Goal: Information Seeking & Learning: Learn about a topic

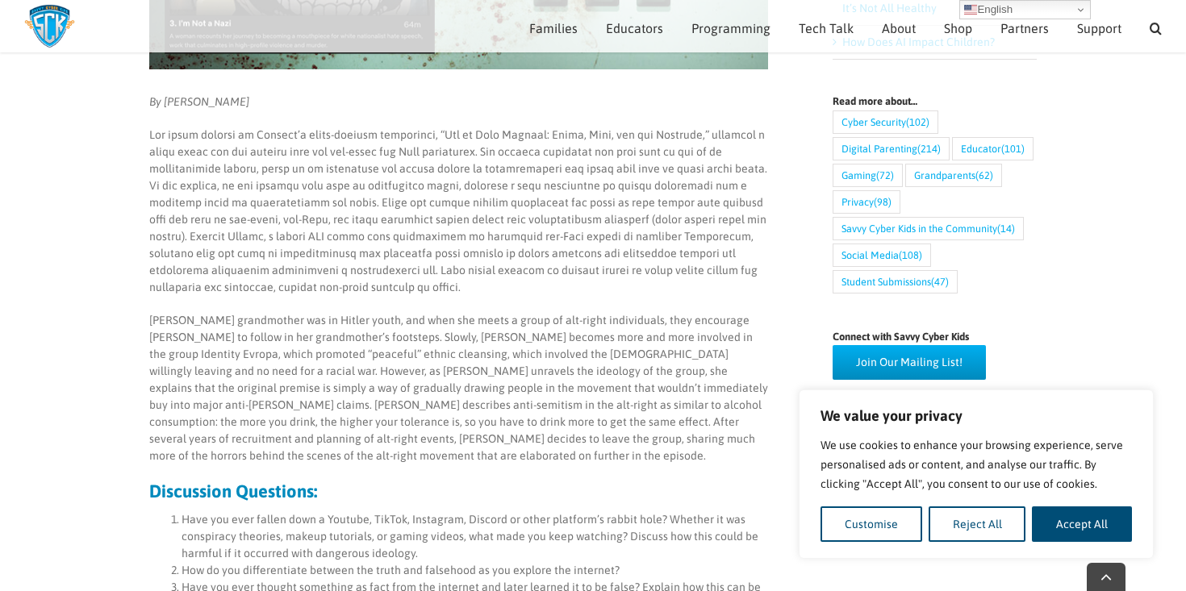
scroll to position [570, 0]
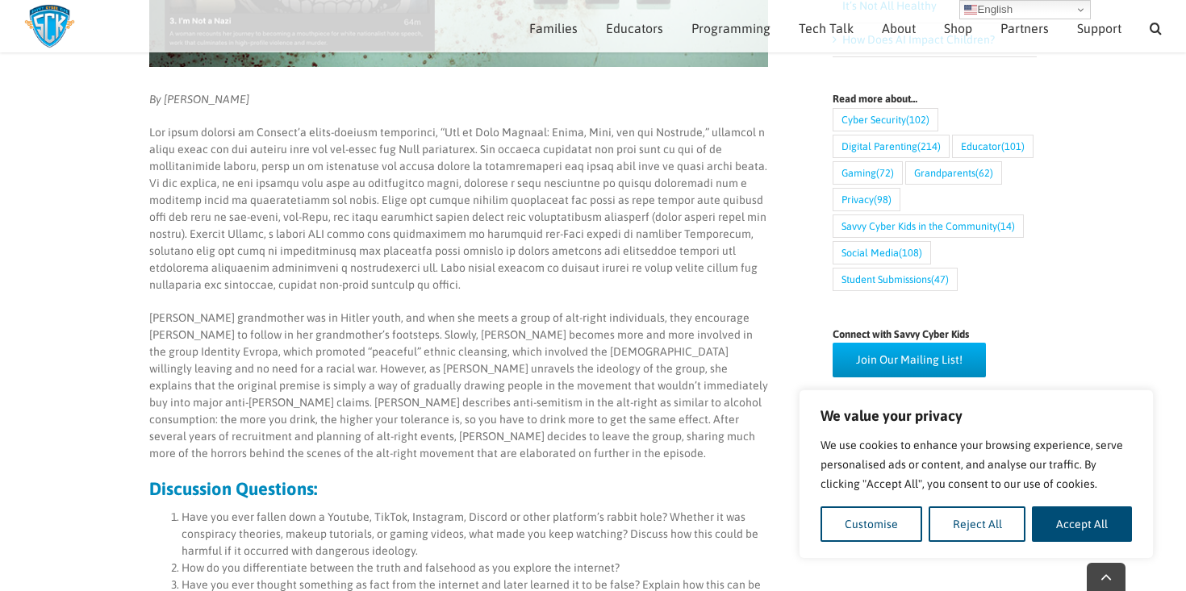
click at [486, 319] on p "[PERSON_NAME] grandmother was in Hitler youth, and when she meets a group of al…" at bounding box center [458, 386] width 619 height 152
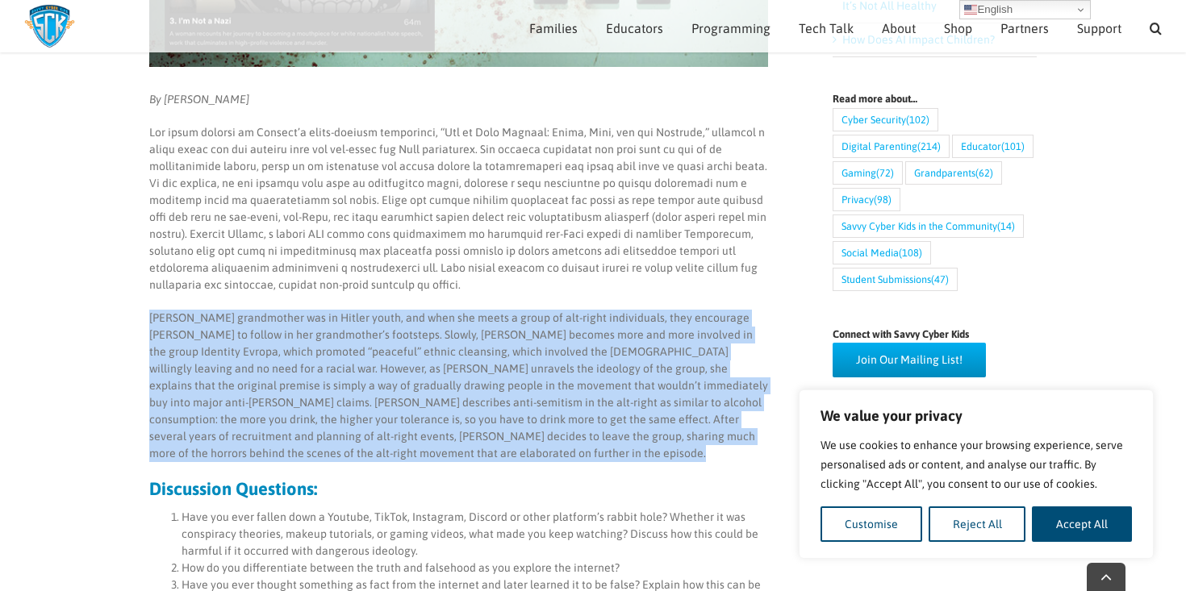
click at [486, 319] on p "[PERSON_NAME] grandmother was in Hitler youth, and when she meets a group of al…" at bounding box center [458, 386] width 619 height 152
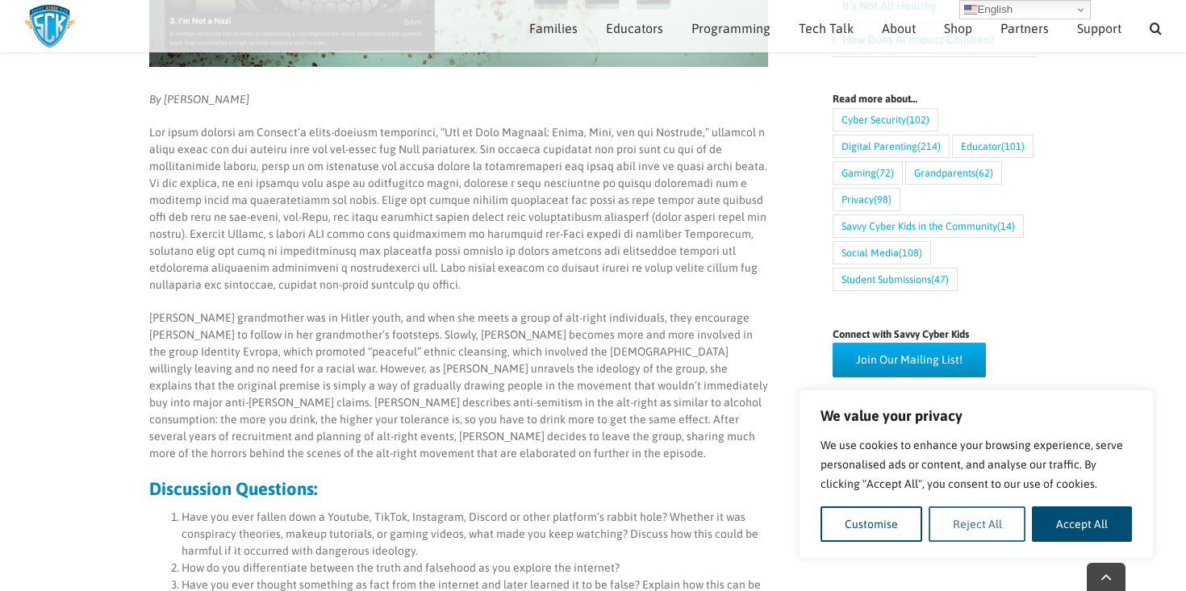
click at [967, 529] on button "Reject All" at bounding box center [977, 524] width 98 height 35
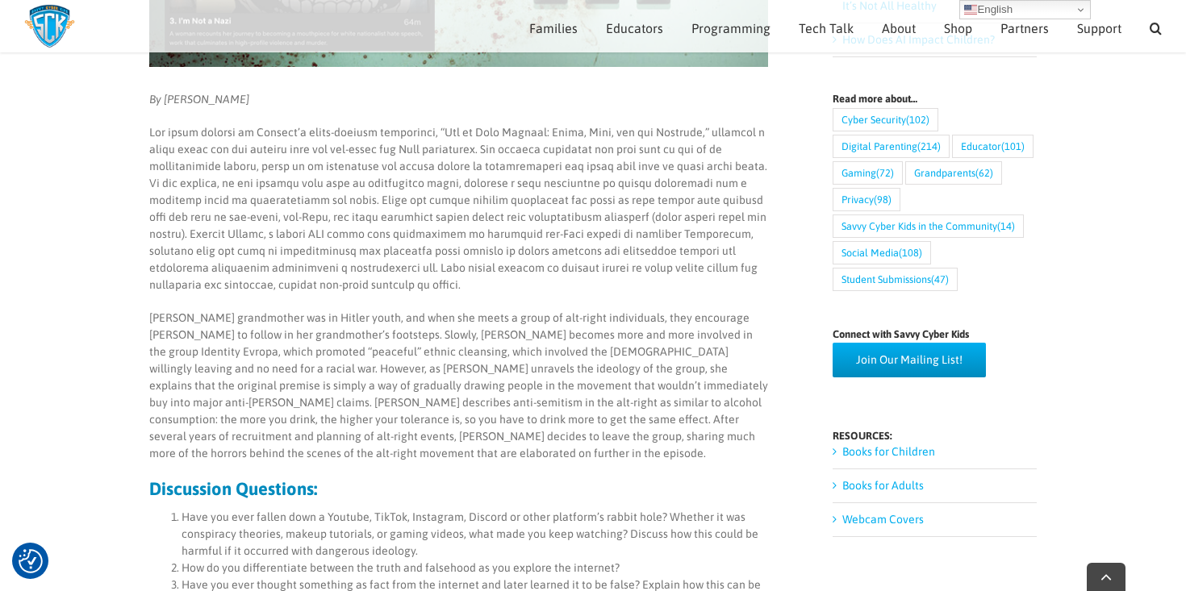
click at [361, 257] on p at bounding box center [458, 208] width 619 height 169
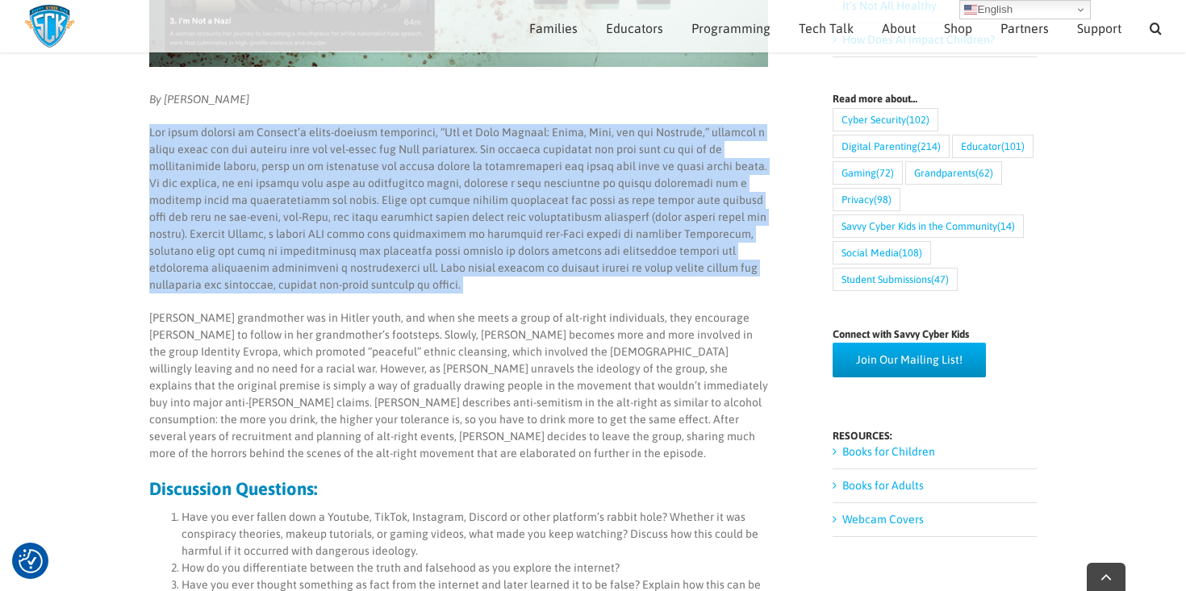
click at [354, 350] on p "[PERSON_NAME] grandmother was in Hitler youth, and when she meets a group of al…" at bounding box center [458, 386] width 619 height 152
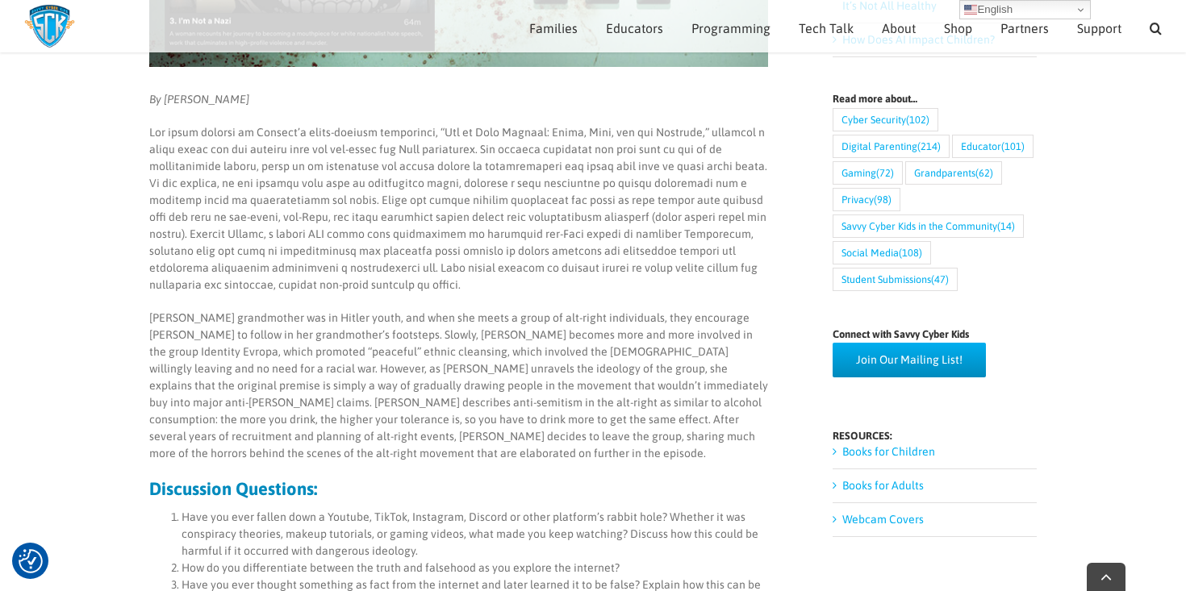
click at [354, 350] on p "[PERSON_NAME] grandmother was in Hitler youth, and when she meets a group of al…" at bounding box center [458, 386] width 619 height 152
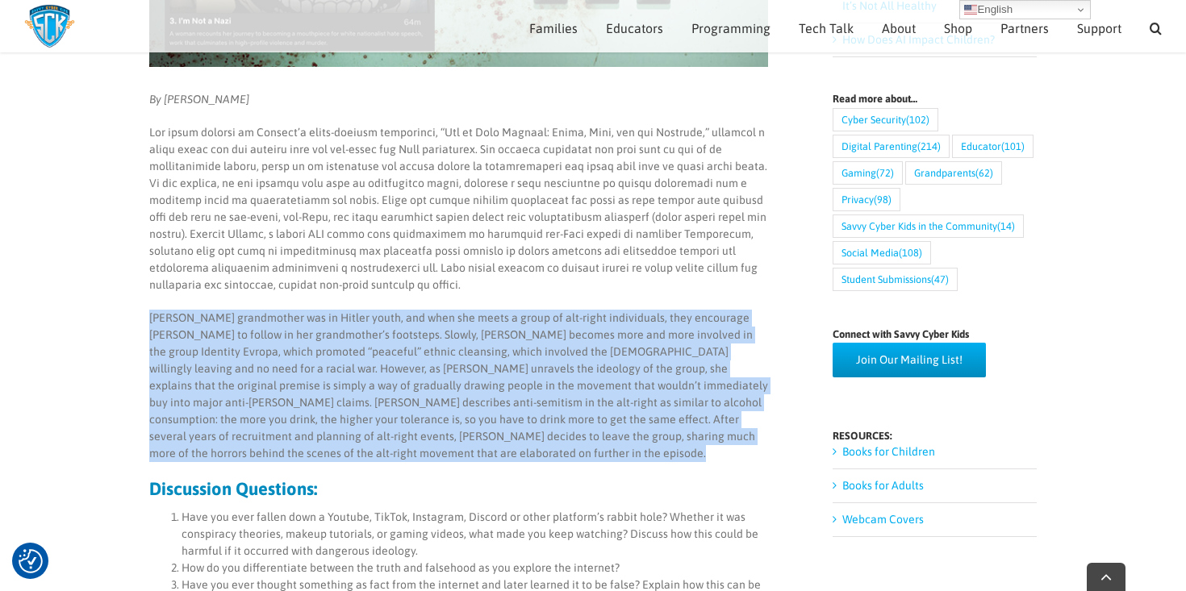
click at [448, 268] on p at bounding box center [458, 208] width 619 height 169
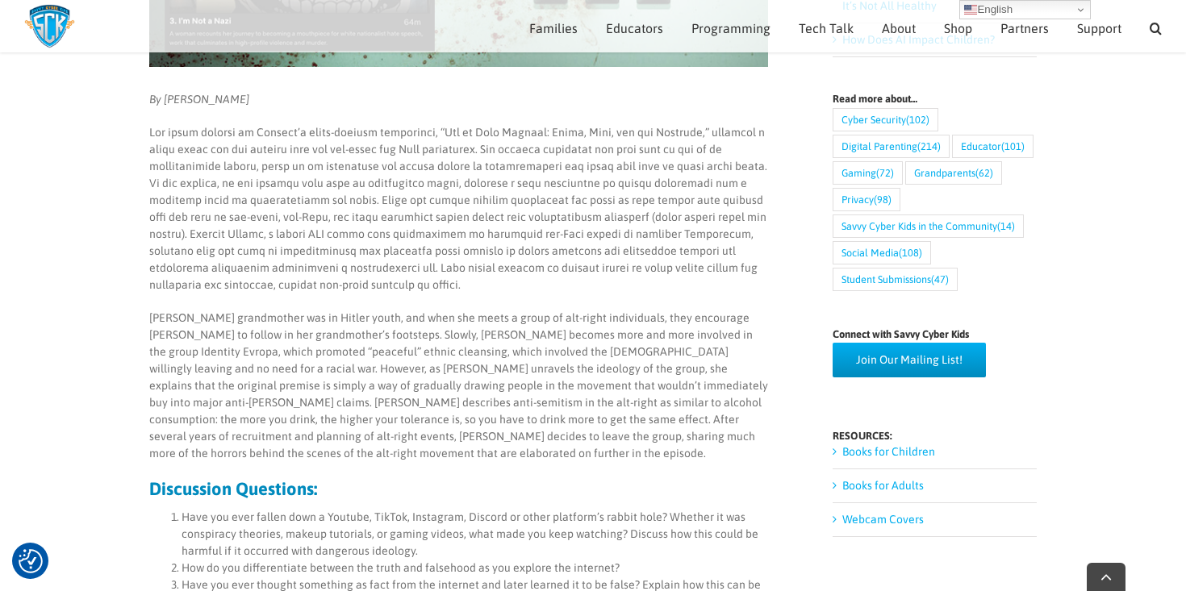
click at [448, 268] on p at bounding box center [458, 208] width 619 height 169
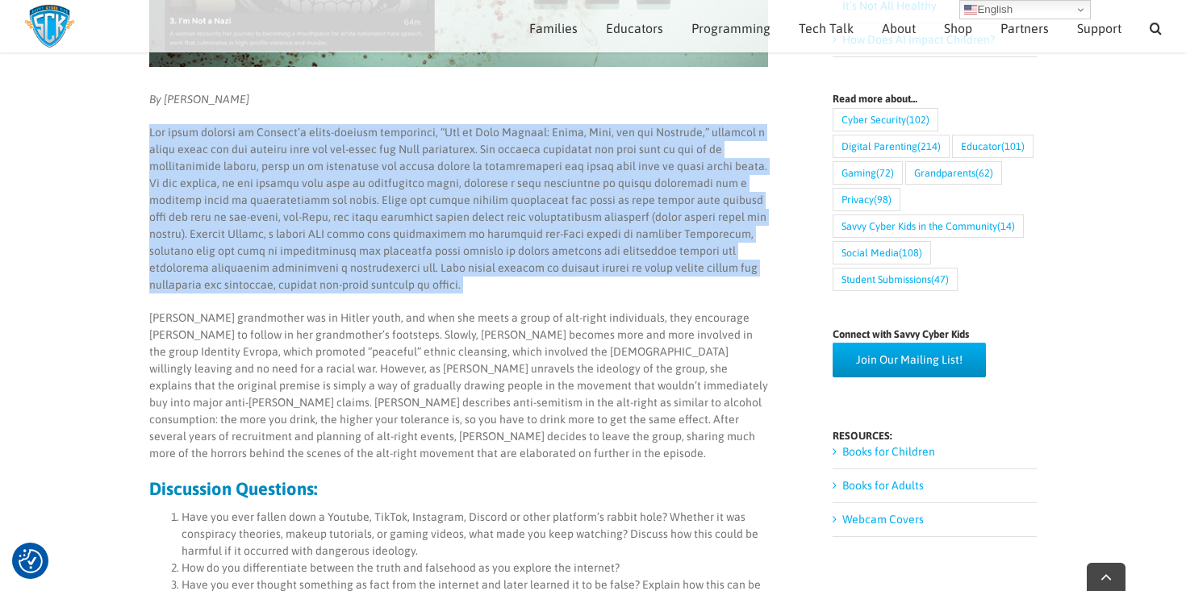
click at [448, 302] on div "By [PERSON_NAME] Discussion Questions: Have you ever fallen down a Youtube, Tik…" at bounding box center [458, 493] width 619 height 805
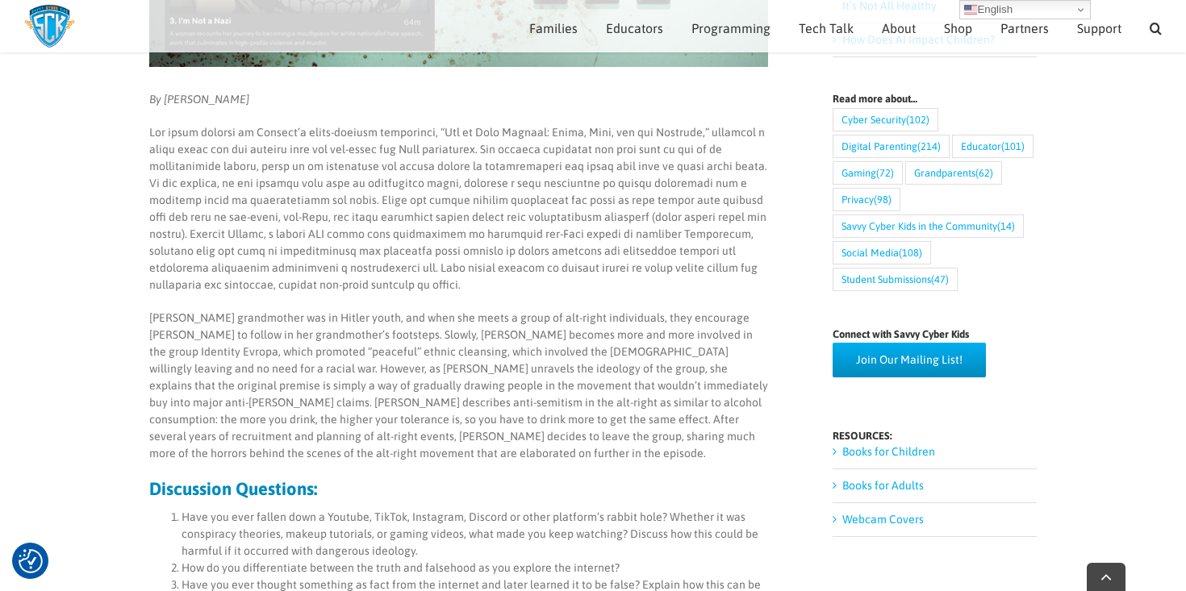
click at [448, 302] on div "By [PERSON_NAME] Discussion Questions: Have you ever fallen down a Youtube, Tik…" at bounding box center [458, 493] width 619 height 805
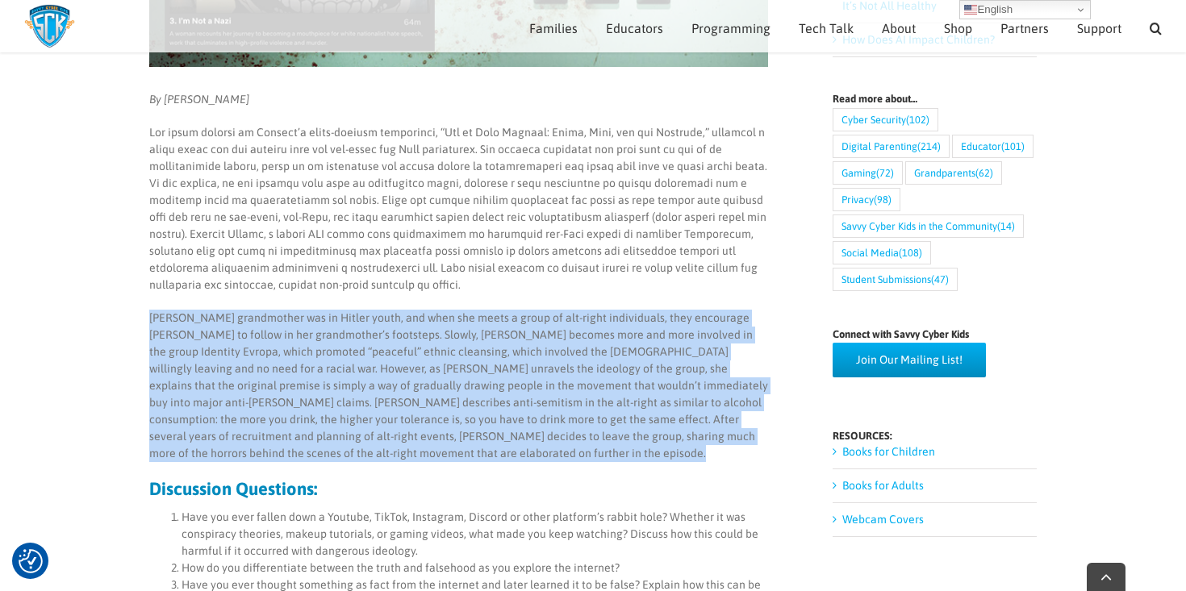
click at [491, 276] on p at bounding box center [458, 208] width 619 height 169
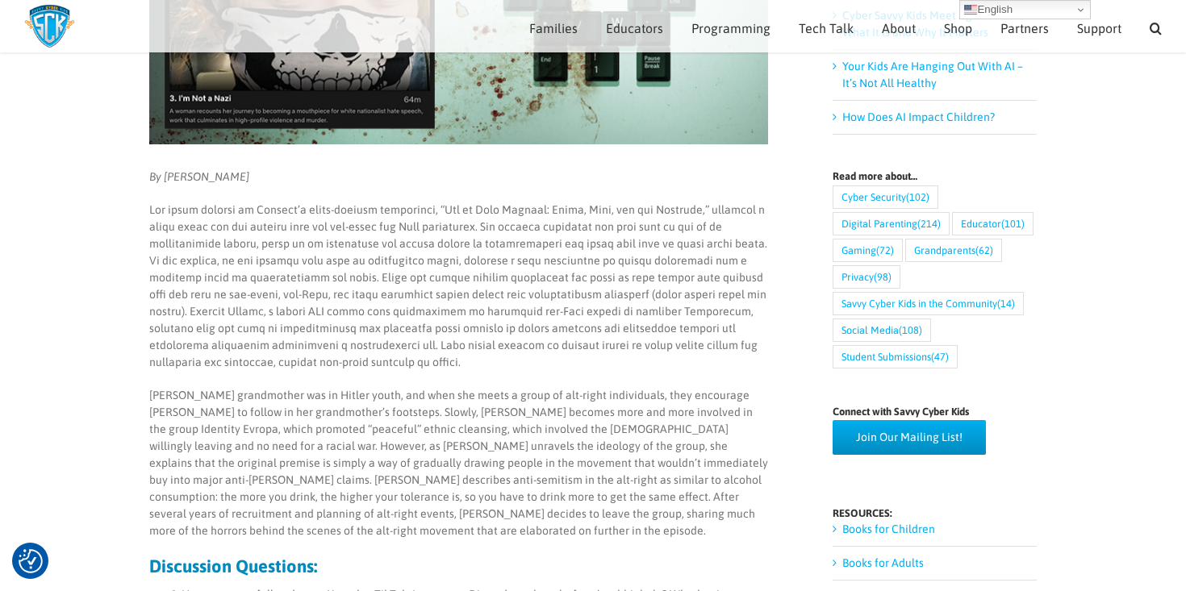
scroll to position [486, 0]
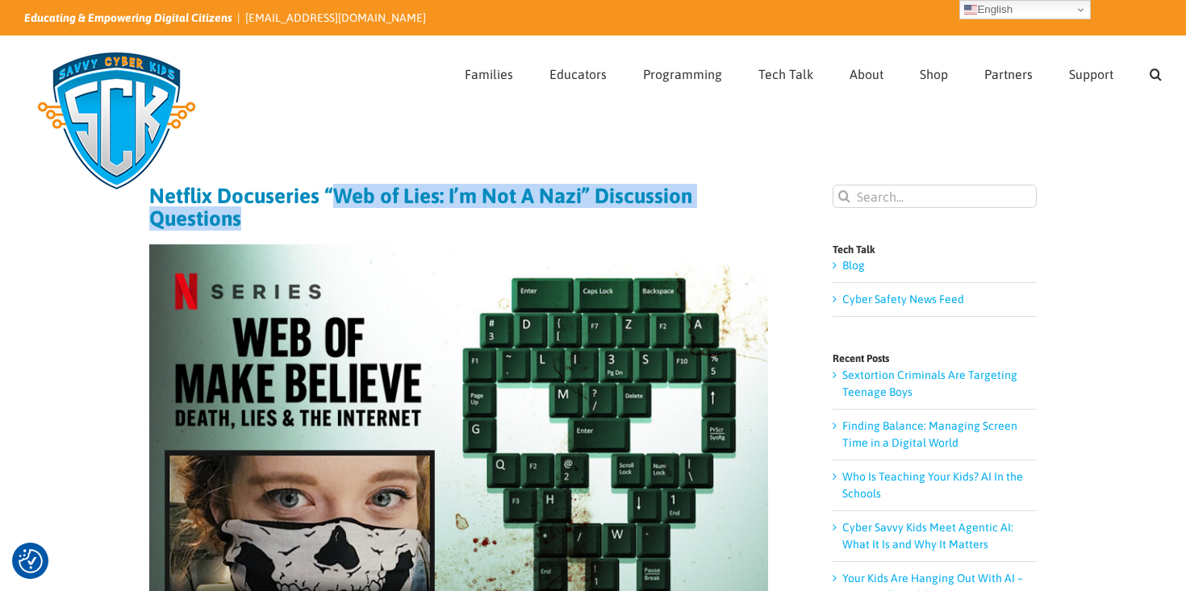
drag, startPoint x: 327, startPoint y: 192, endPoint x: 335, endPoint y: 219, distance: 27.6
click at [335, 219] on h1 "Netflix Docuseries “Web of Lies: I’m Not A Nazi” Discussion Questions" at bounding box center [458, 207] width 619 height 45
copy h1 "Web of Lies: I’m Not A Nazi” Discussion Questions"
